Goal: Information Seeking & Learning: Learn about a topic

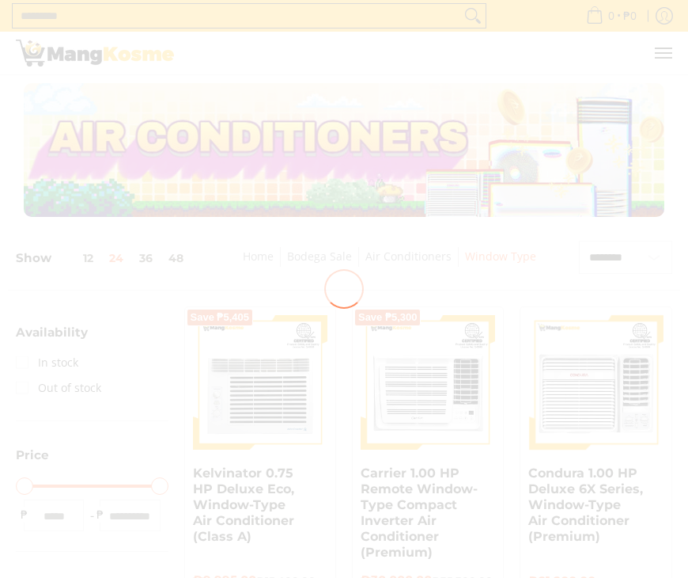
click at [175, 250] on div at bounding box center [344, 289] width 688 height 578
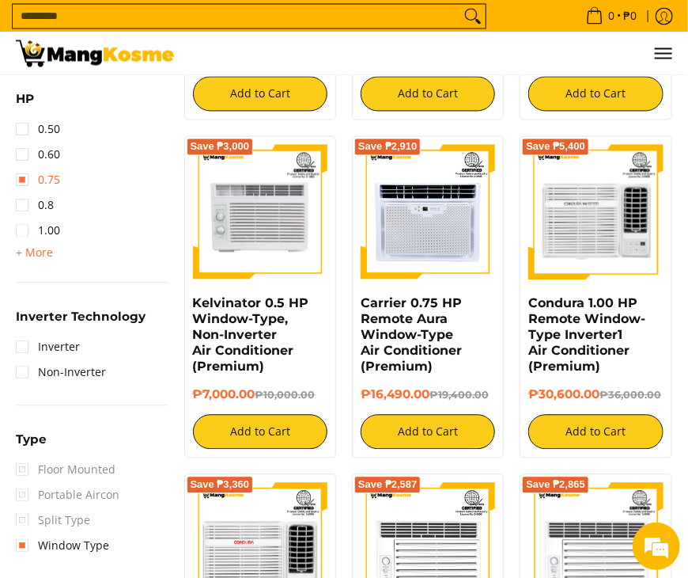
click at [27, 181] on link "0.75" at bounding box center [38, 179] width 44 height 25
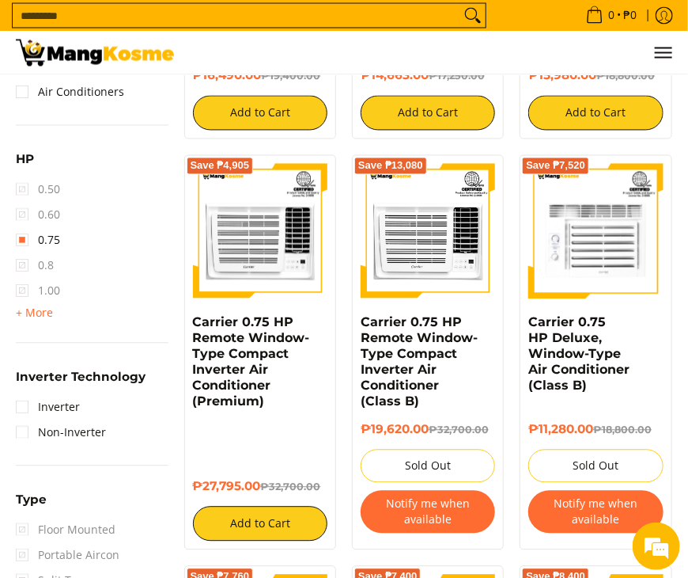
scroll to position [956, 0]
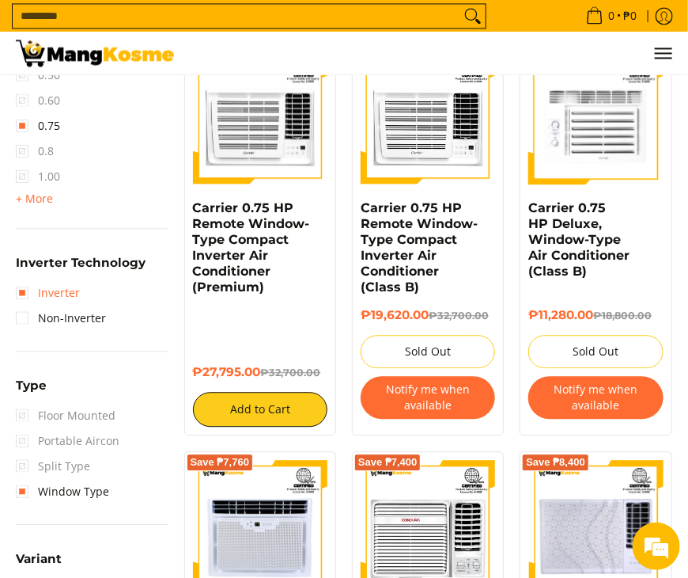
click at [22, 289] on link "Inverter" at bounding box center [48, 292] width 64 height 25
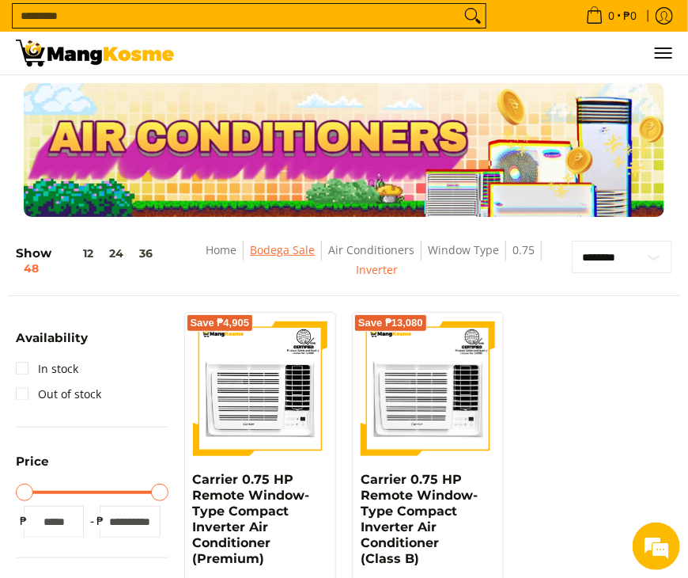
click at [281, 251] on link "Bodega Sale" at bounding box center [282, 249] width 65 height 15
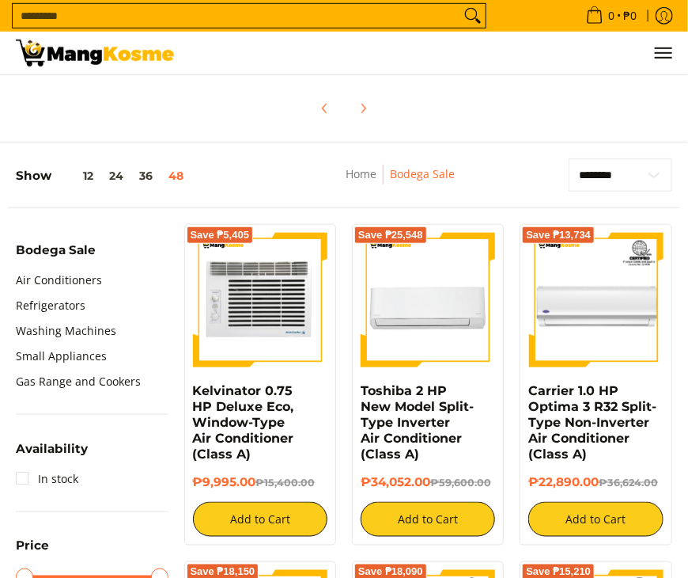
scroll to position [313, 0]
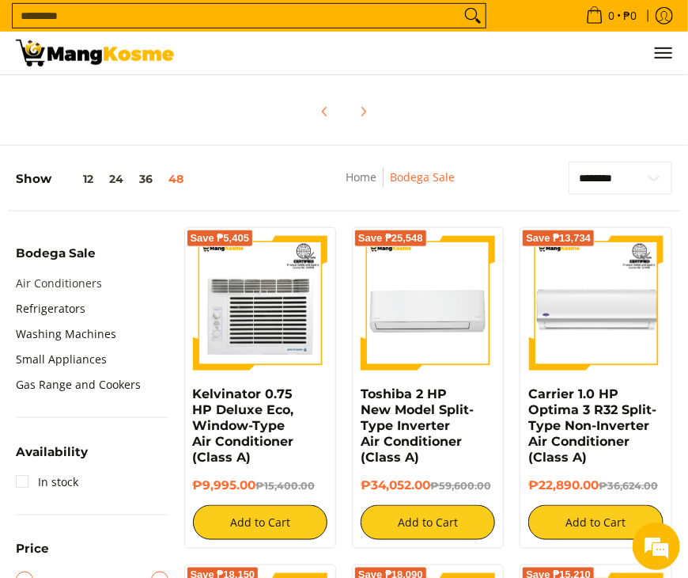
click at [51, 282] on link "Air Conditioners" at bounding box center [59, 283] width 86 height 25
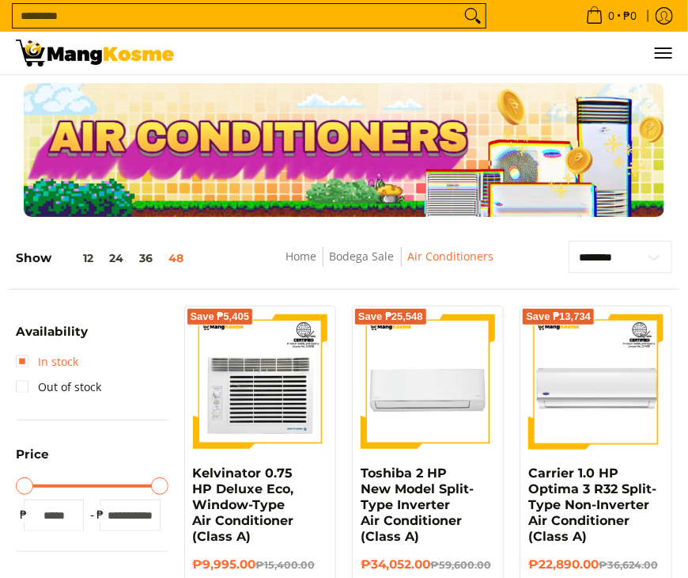
click at [20, 357] on link "In stock" at bounding box center [47, 361] width 63 height 25
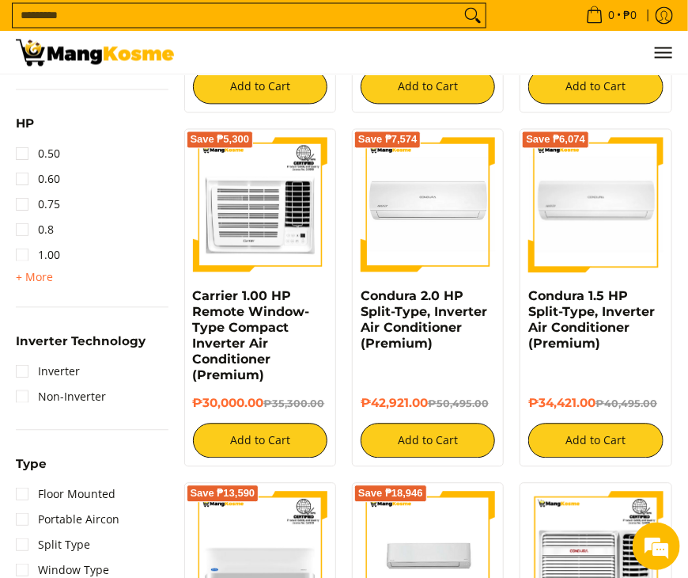
scroll to position [956, 0]
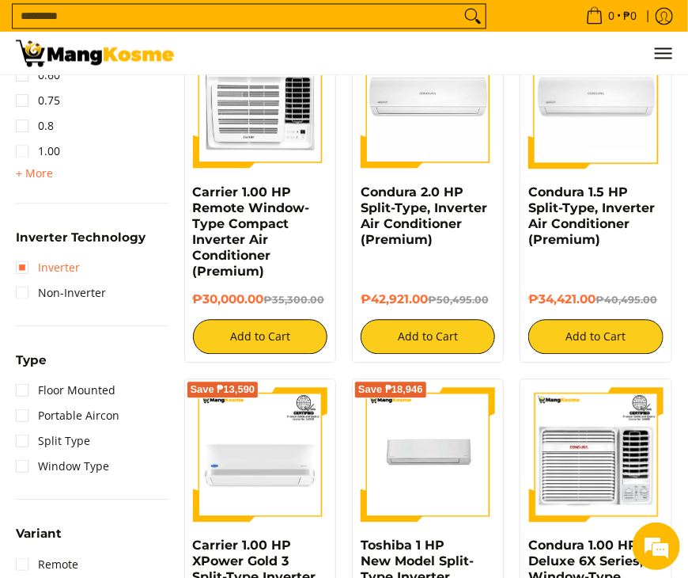
click at [40, 269] on link "Inverter" at bounding box center [48, 267] width 64 height 25
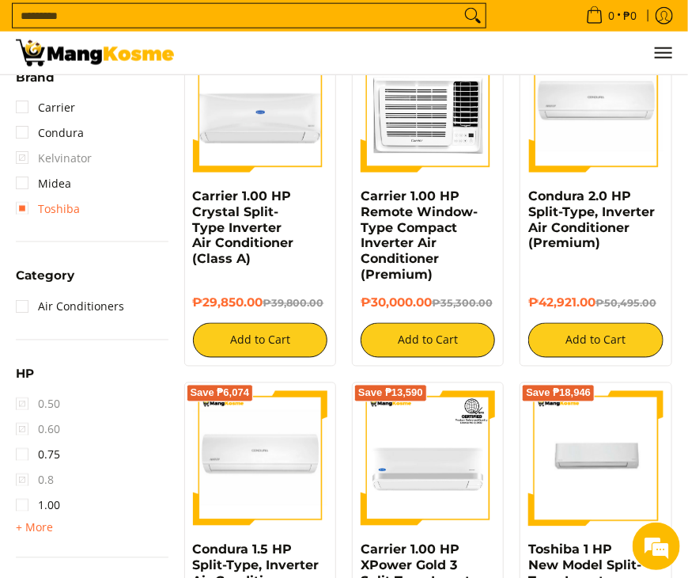
scroll to position [643, 0]
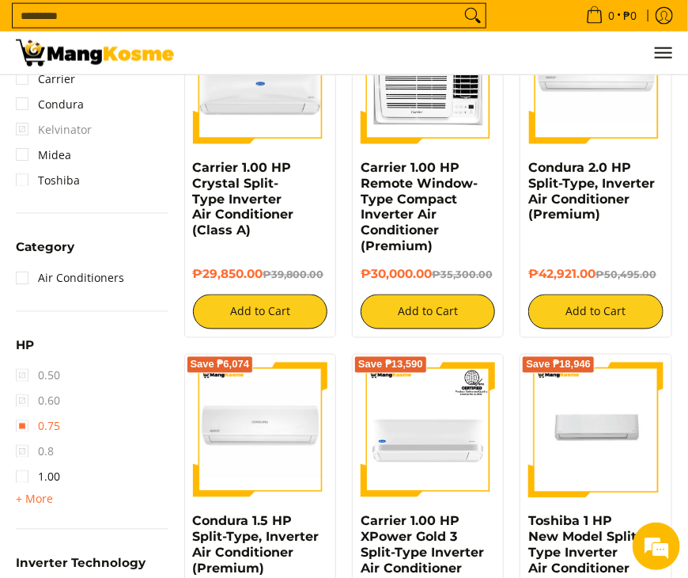
click at [25, 429] on link "0.75" at bounding box center [38, 426] width 44 height 25
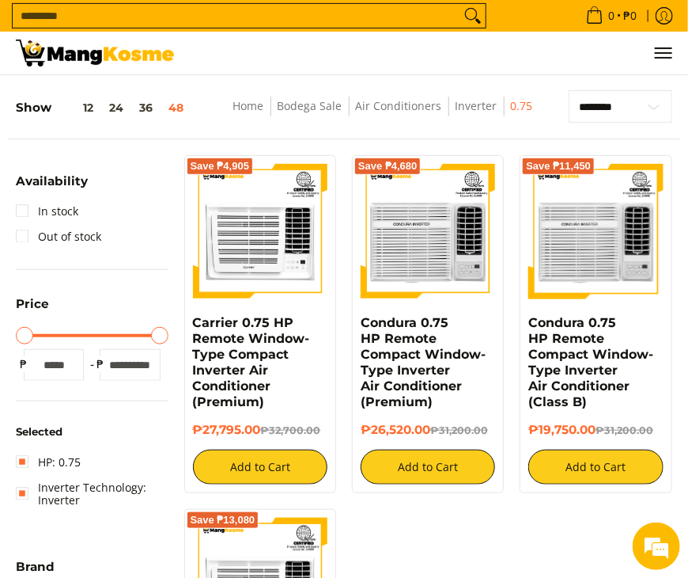
scroll to position [158, 0]
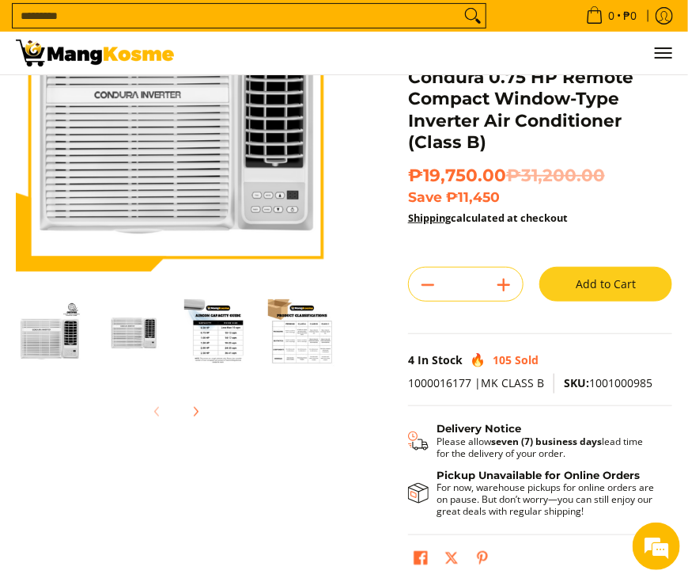
scroll to position [158, 0]
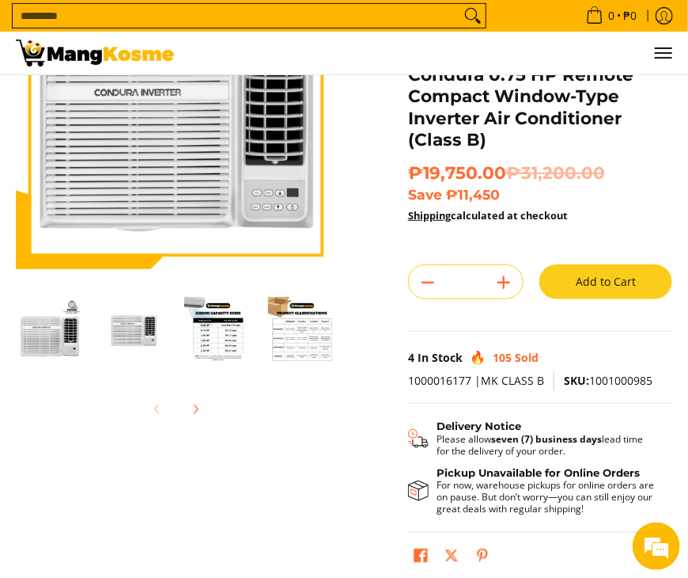
click at [380, 123] on div "Skip to Main Content Enable zoom Disable zoom Enable zoom Disable zoom Enable z…" at bounding box center [344, 272] width 673 height 646
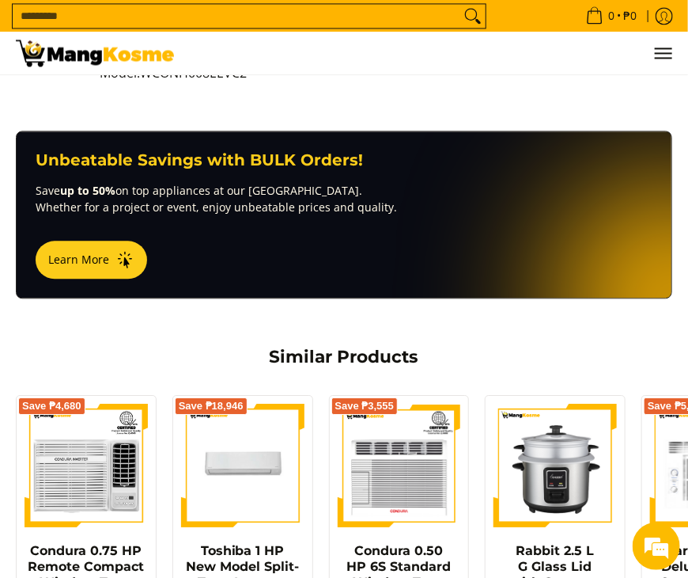
scroll to position [1029, 0]
